Goal: Task Accomplishment & Management: Manage account settings

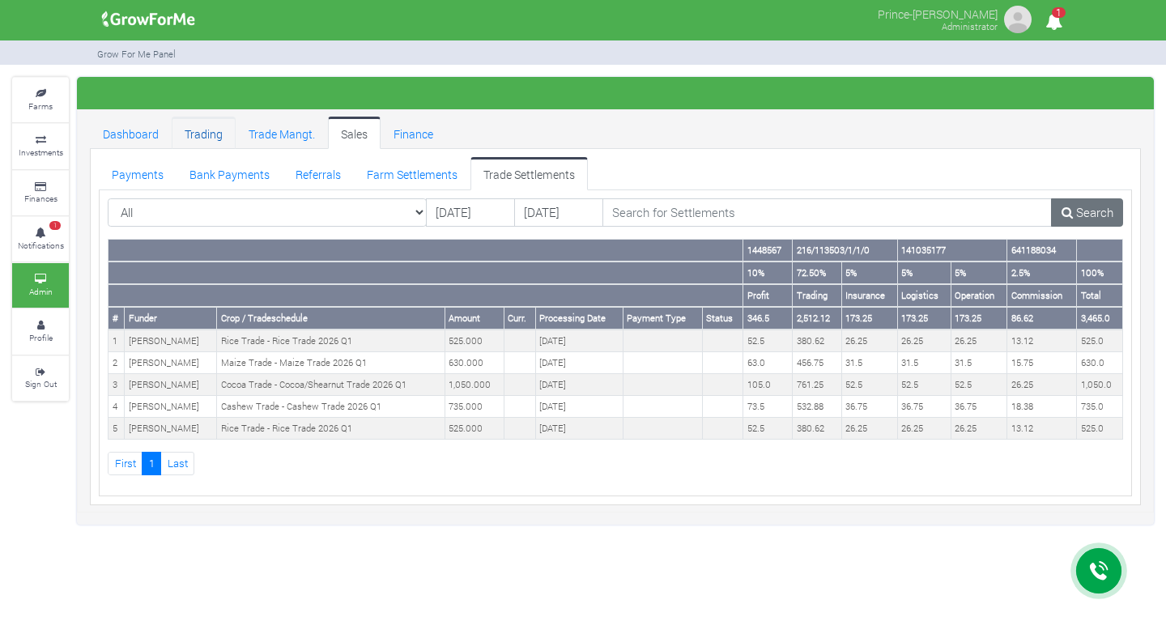
click at [212, 137] on link "Trading" at bounding box center [204, 133] width 64 height 32
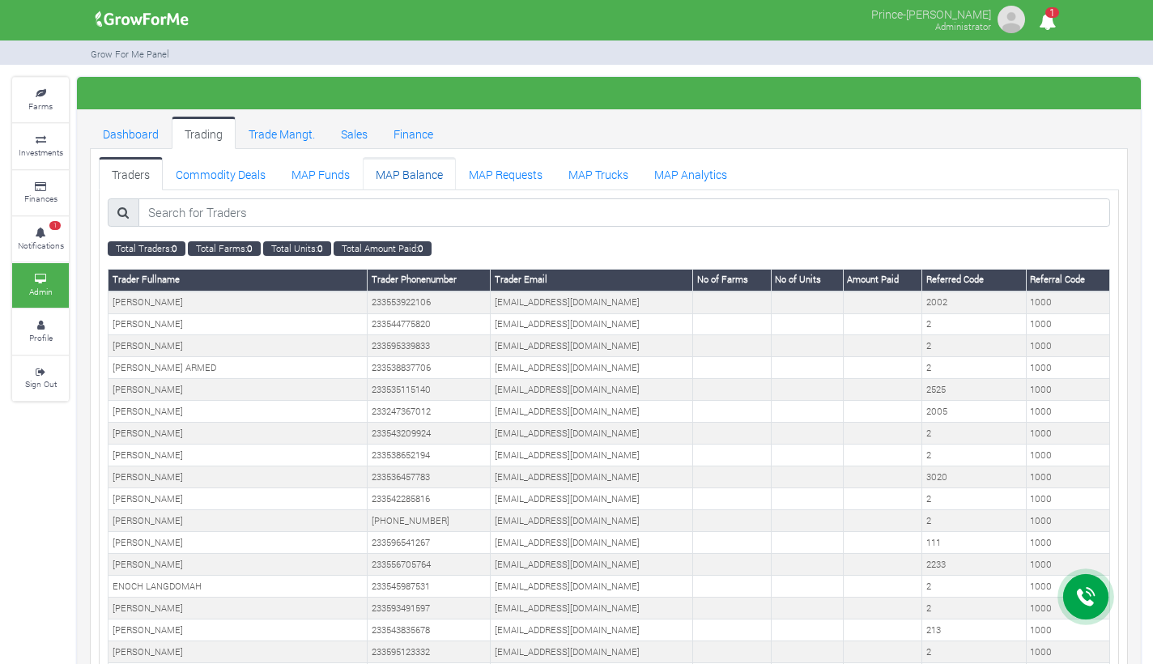
click at [382, 172] on link "MAP Balance" at bounding box center [409, 173] width 93 height 32
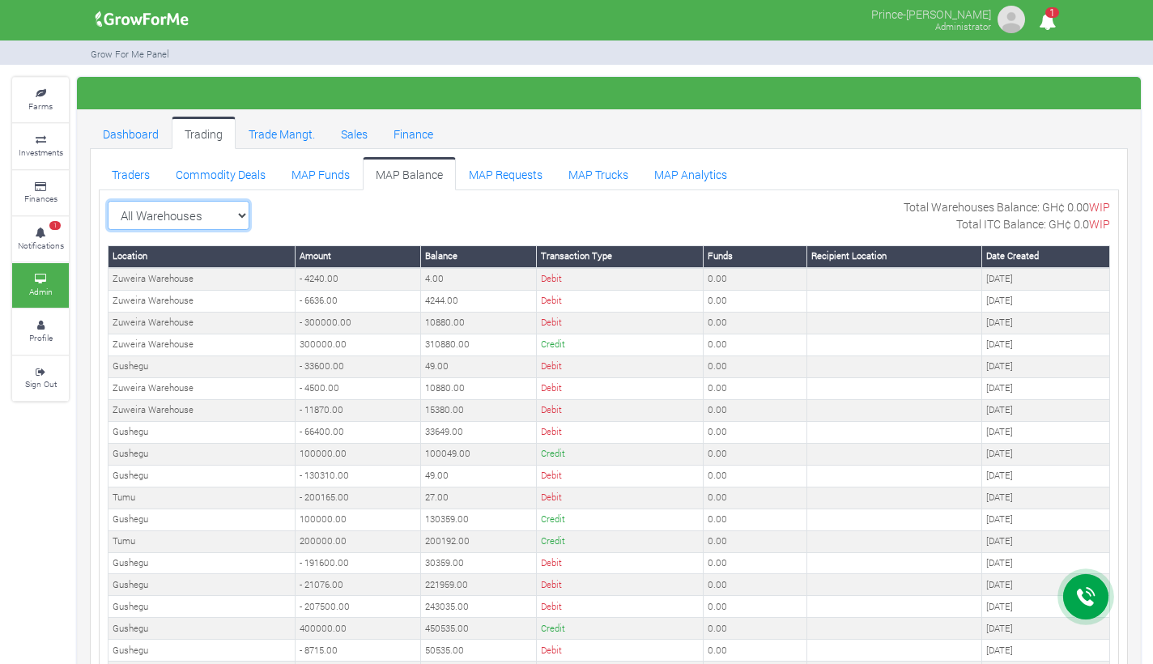
select select "?warehouse=17"
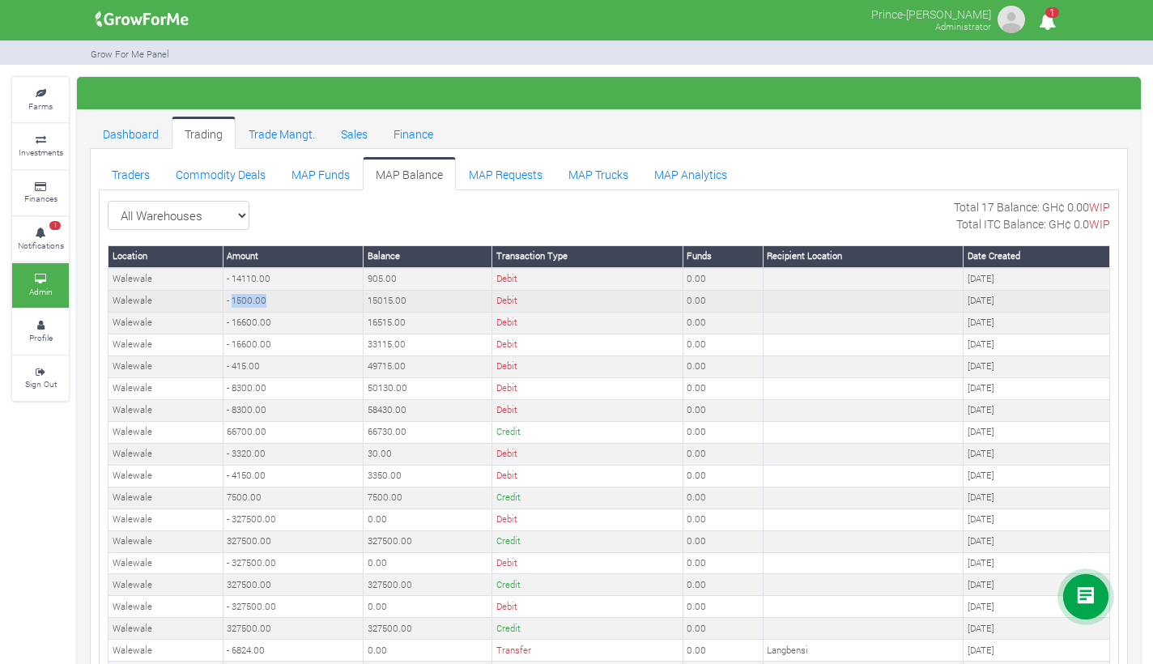
drag, startPoint x: 267, startPoint y: 300, endPoint x: 228, endPoint y: 302, distance: 38.9
click at [228, 302] on td "- 1500.00" at bounding box center [293, 301] width 140 height 22
